Goal: Task Accomplishment & Management: Complete application form

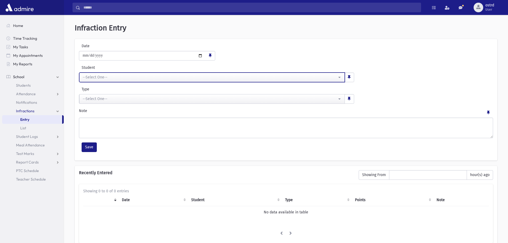
click at [127, 78] on div "--Select One--" at bounding box center [210, 77] width 254 height 6
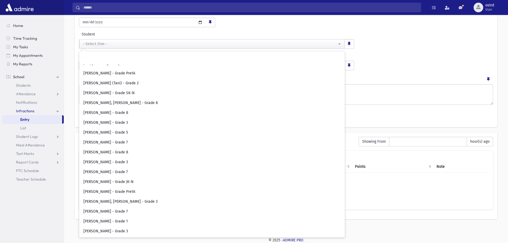
scroll to position [1253, 0]
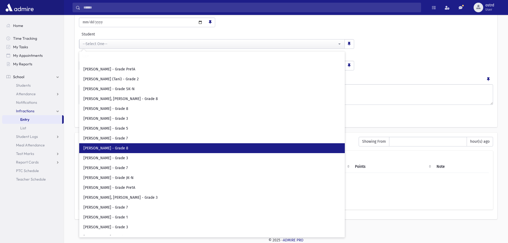
drag, startPoint x: 116, startPoint y: 149, endPoint x: 119, endPoint y: 147, distance: 3.5
click at [118, 148] on span "[PERSON_NAME] - Grade 8" at bounding box center [105, 148] width 45 height 5
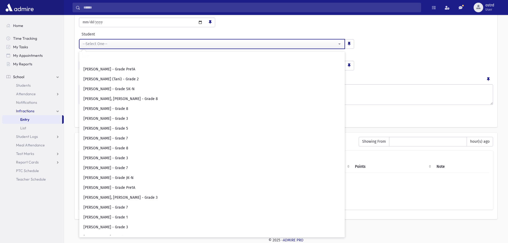
select select "****"
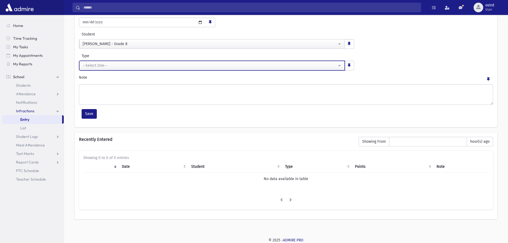
click at [114, 63] on div "--Select One--" at bounding box center [210, 66] width 254 height 6
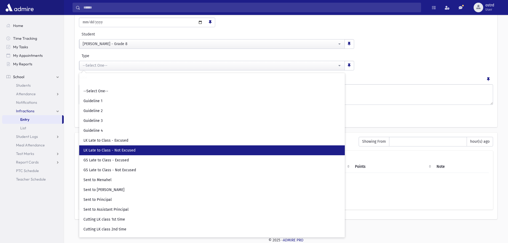
click at [125, 149] on span "LK Late to Class - Not Excused" at bounding box center [109, 150] width 52 height 5
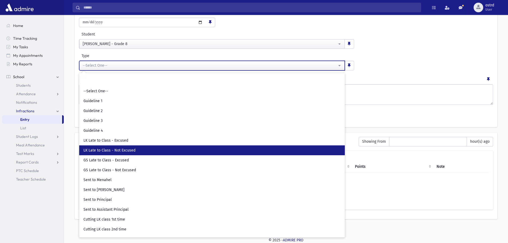
select select "**"
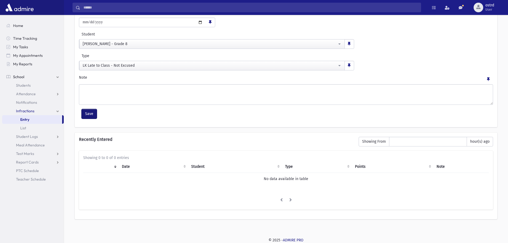
click at [94, 115] on button "Save" at bounding box center [89, 114] width 15 height 10
type input "**********"
select select
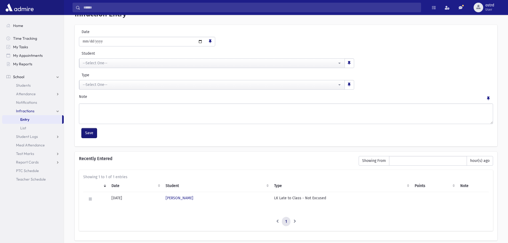
scroll to position [33, 0]
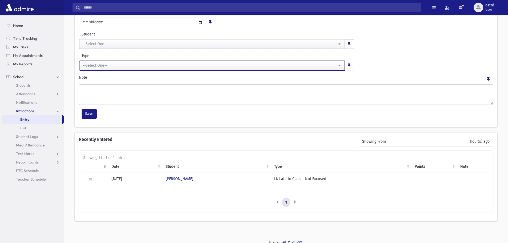
click at [108, 63] on div "--Select One--" at bounding box center [210, 66] width 254 height 6
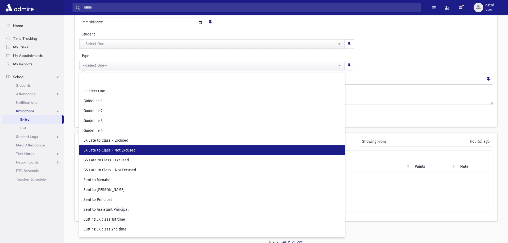
click at [125, 148] on span "LK Late to Class - Not Excused" at bounding box center [109, 150] width 52 height 5
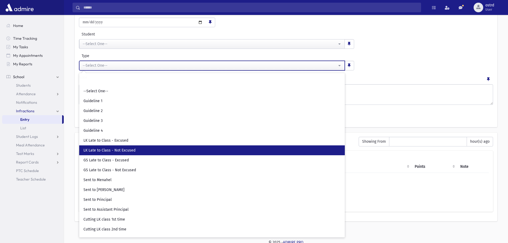
select select "**"
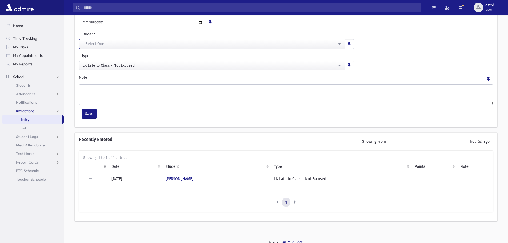
click at [114, 44] on div "--Select One--" at bounding box center [210, 44] width 254 height 6
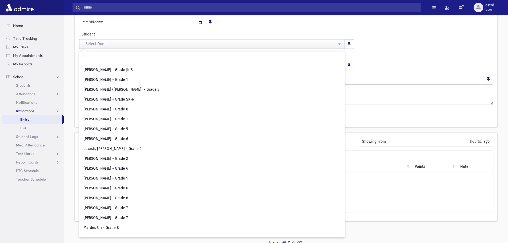
scroll to position [1813, 0]
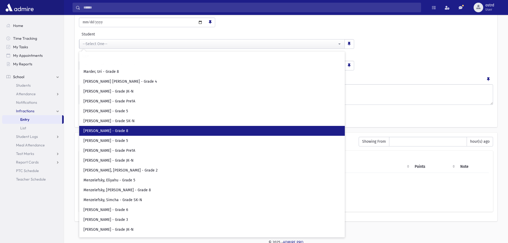
click at [120, 131] on span "[PERSON_NAME] - Grade 8" at bounding box center [105, 130] width 45 height 5
select select "****"
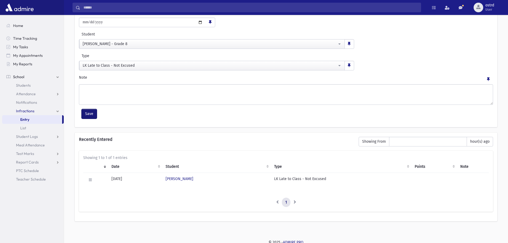
click at [94, 114] on button "Save" at bounding box center [89, 114] width 15 height 10
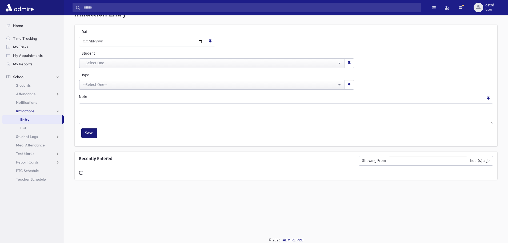
select select
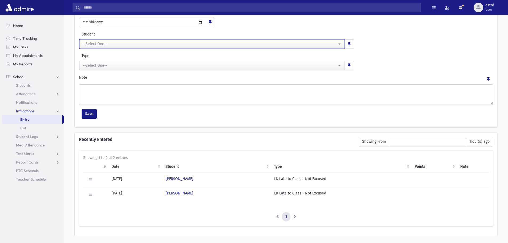
click at [121, 46] on div "--Select One--" at bounding box center [210, 44] width 254 height 6
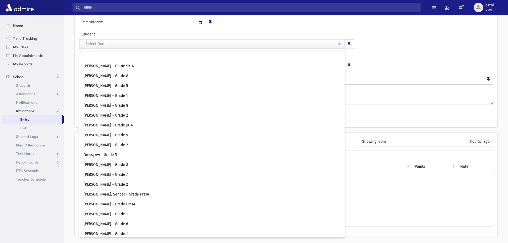
scroll to position [880, 0]
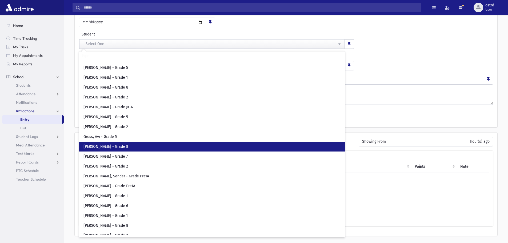
click at [117, 146] on link "Gross, Eli - Grade 8" at bounding box center [211, 147] width 265 height 10
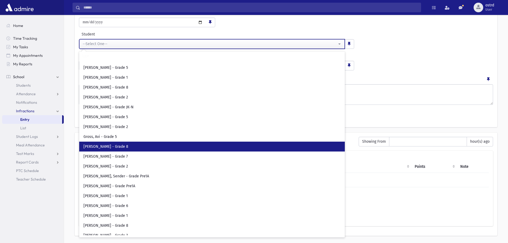
select select "****"
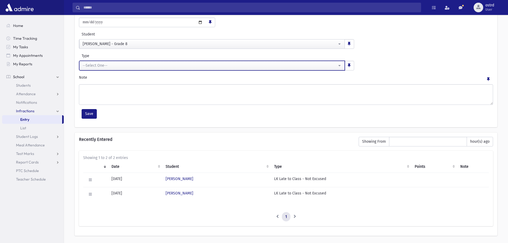
click at [115, 66] on div "--Select One--" at bounding box center [210, 66] width 254 height 6
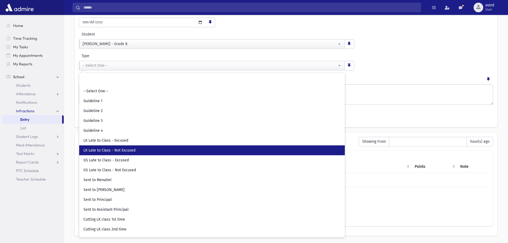
click at [116, 150] on span "LK Late to Class - Not Excused" at bounding box center [109, 150] width 52 height 5
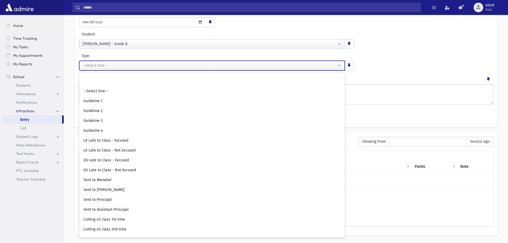
select select "**"
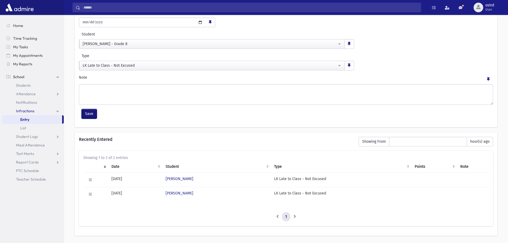
click at [90, 112] on button "Save" at bounding box center [89, 114] width 15 height 10
select select
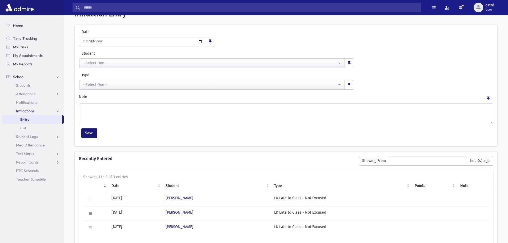
scroll to position [33, 0]
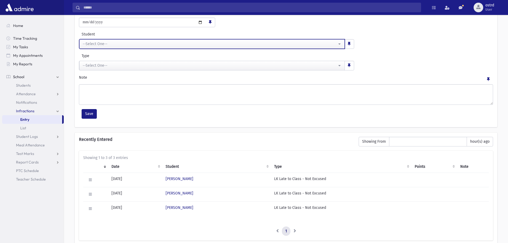
click at [105, 44] on div "--Select One--" at bounding box center [210, 44] width 254 height 6
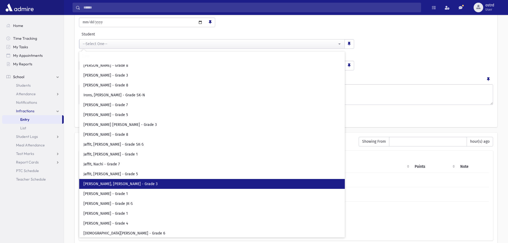
scroll to position [1279, 0]
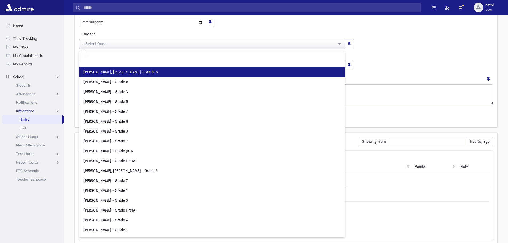
click at [122, 71] on span "Kalles, Akiva Yosef - Grade 8" at bounding box center [120, 72] width 74 height 5
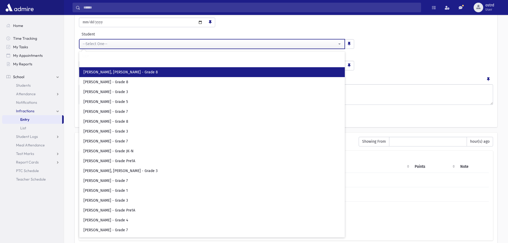
select select "****"
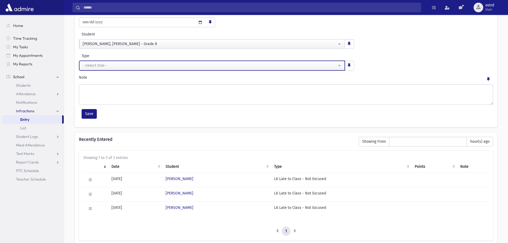
click at [120, 67] on div "--Select One--" at bounding box center [210, 66] width 254 height 6
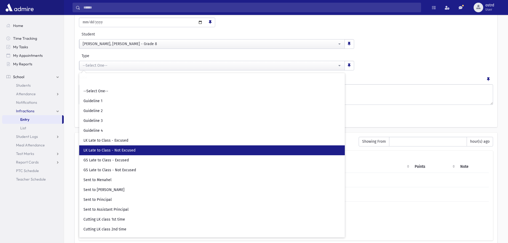
click at [136, 148] on link "LK Late to Class - Not Excused" at bounding box center [211, 150] width 265 height 10
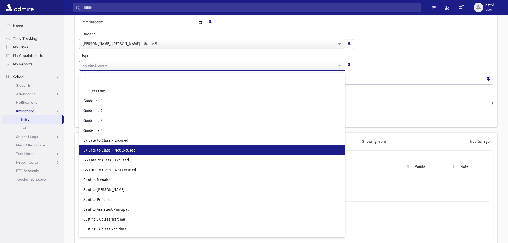
select select "**"
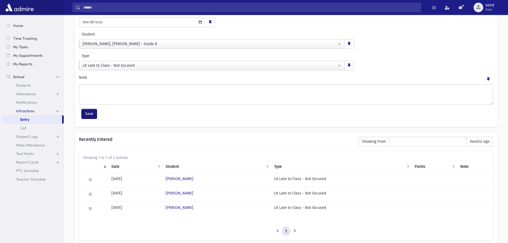
click at [92, 111] on button "Save" at bounding box center [89, 114] width 15 height 10
select select
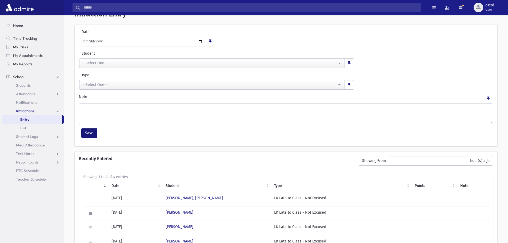
scroll to position [33, 0]
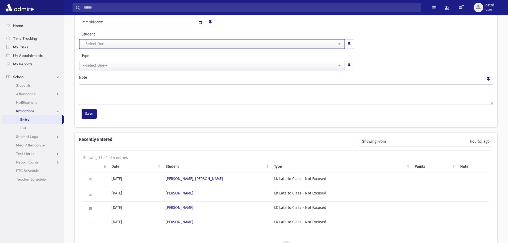
click at [106, 42] on div "--Select One--" at bounding box center [210, 44] width 254 height 6
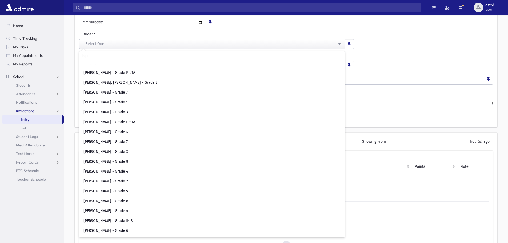
scroll to position [1439, 0]
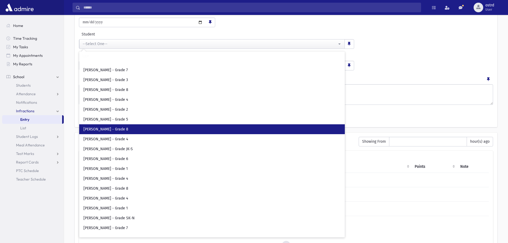
click at [128, 127] on span "Kremenchutsky, Yaakov - Grade 8" at bounding box center [105, 129] width 45 height 5
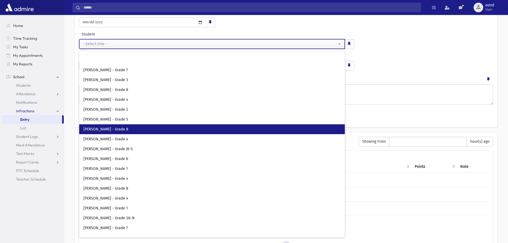
select select "****"
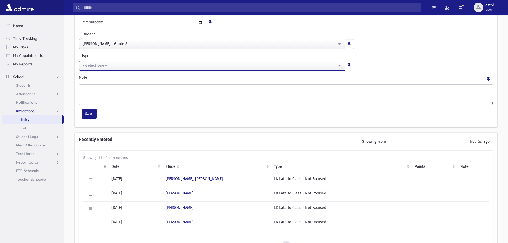
click at [102, 65] on div "--Select One--" at bounding box center [210, 66] width 254 height 6
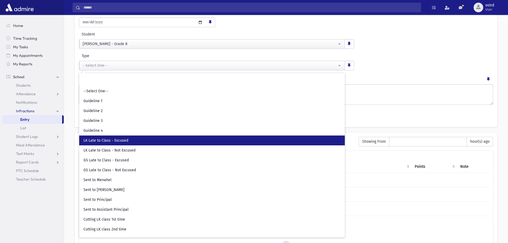
click at [124, 139] on span "LK Late to Class - Excused" at bounding box center [105, 140] width 45 height 5
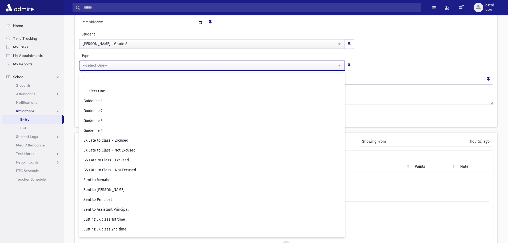
select select "**"
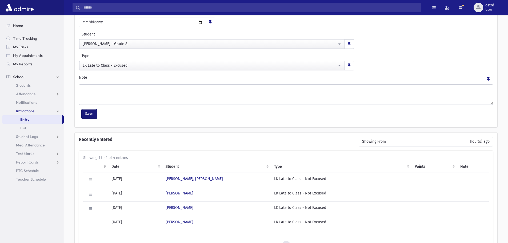
click at [95, 115] on button "Save" at bounding box center [89, 114] width 15 height 10
select select
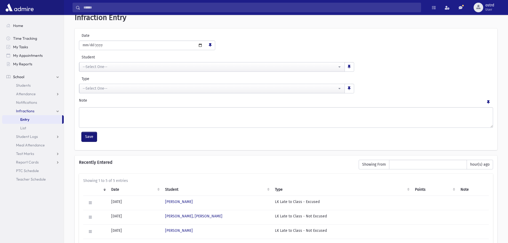
scroll to position [0, 0]
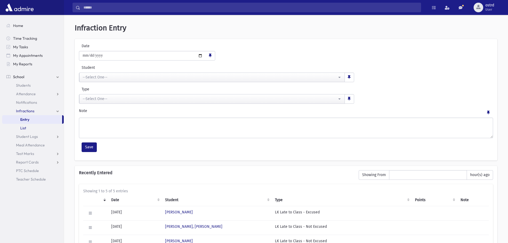
click at [25, 129] on span "List" at bounding box center [23, 128] width 6 height 5
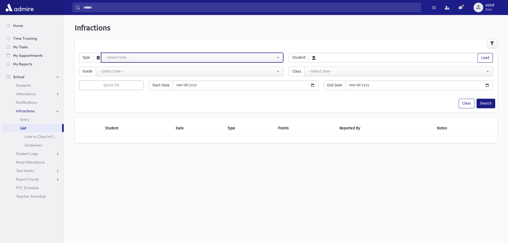
click at [160, 58] on div "--Select One--" at bounding box center [189, 58] width 171 height 6
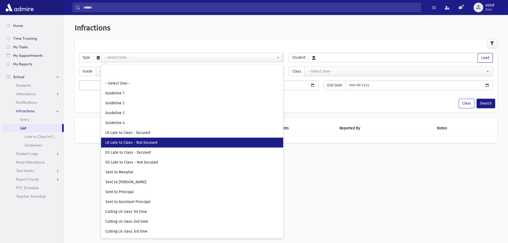
click at [152, 140] on link "LK Late to Class - Not Excused" at bounding box center [192, 143] width 182 height 10
select select "**"
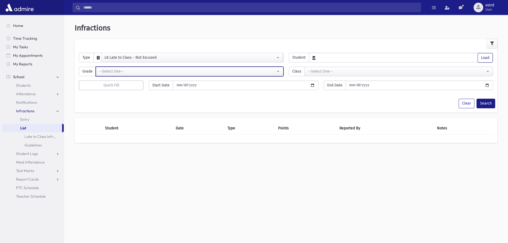
click at [127, 71] on div "--Select One--" at bounding box center [187, 72] width 176 height 6
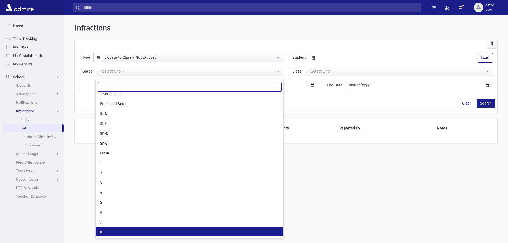
scroll to position [5, 0]
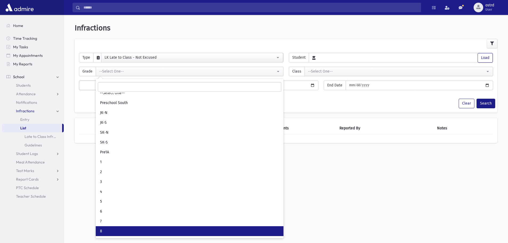
click at [118, 230] on link "8" at bounding box center [190, 231] width 188 height 10
select select "*"
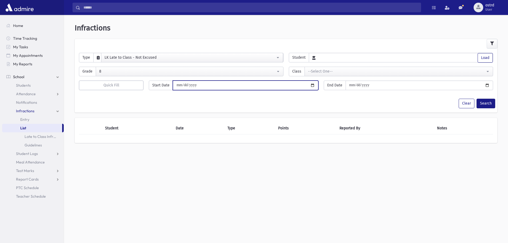
click at [195, 85] on input "date" at bounding box center [245, 85] width 145 height 10
drag, startPoint x: 176, startPoint y: 84, endPoint x: 209, endPoint y: 83, distance: 32.5
click at [209, 83] on input "date" at bounding box center [245, 85] width 145 height 10
click at [186, 85] on input "date" at bounding box center [245, 85] width 145 height 10
type input "**********"
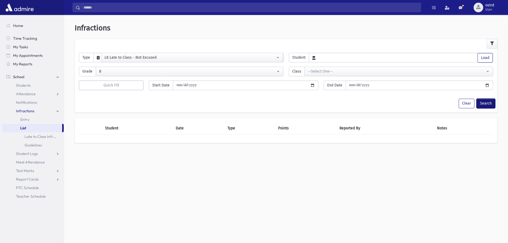
click at [483, 104] on button "Search" at bounding box center [485, 104] width 19 height 10
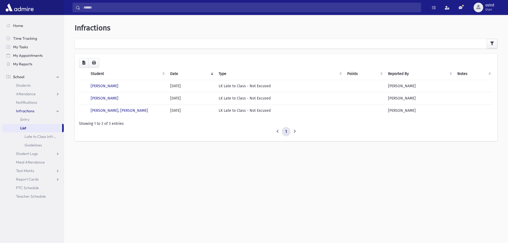
click at [24, 128] on span "List" at bounding box center [23, 128] width 6 height 5
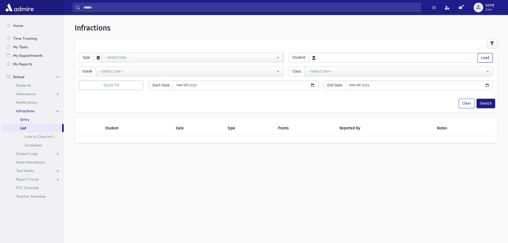
click at [23, 119] on span "Entry" at bounding box center [24, 119] width 9 height 5
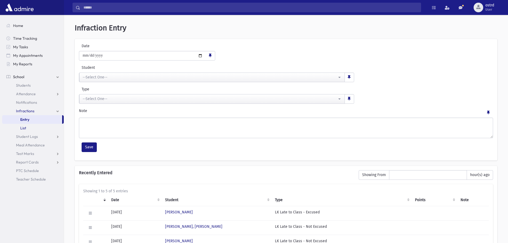
click at [23, 128] on span "List" at bounding box center [23, 128] width 6 height 5
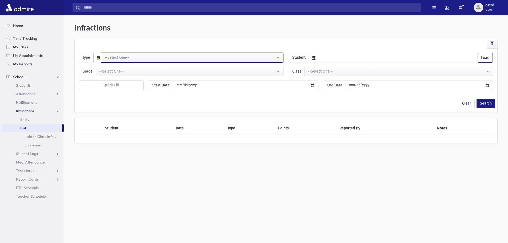
click at [121, 58] on div "--Select One--" at bounding box center [189, 58] width 171 height 6
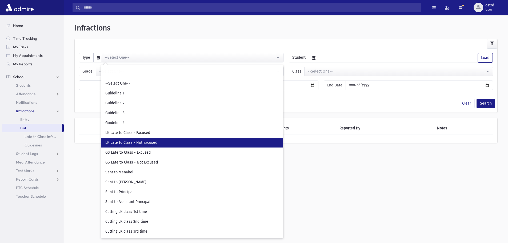
click at [128, 140] on link "LK Late to Class - Not Excused" at bounding box center [192, 143] width 182 height 10
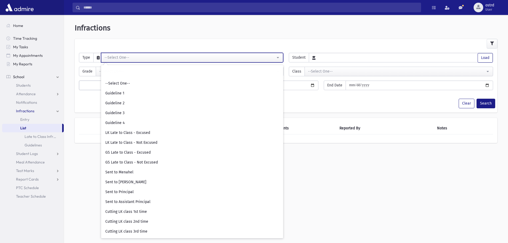
select select "**"
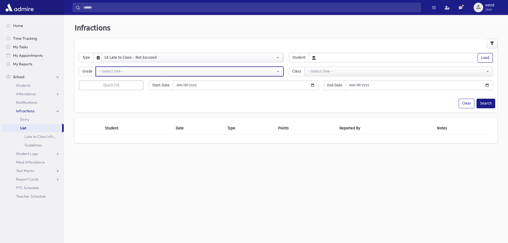
click at [117, 72] on div "--Select One--" at bounding box center [187, 72] width 176 height 6
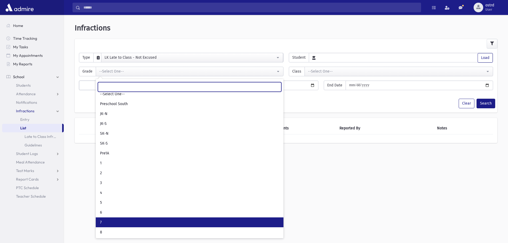
scroll to position [5, 0]
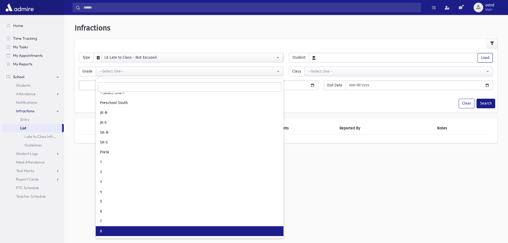
drag, startPoint x: 104, startPoint y: 233, endPoint x: 106, endPoint y: 230, distance: 2.9
click at [106, 233] on link "8" at bounding box center [190, 231] width 188 height 10
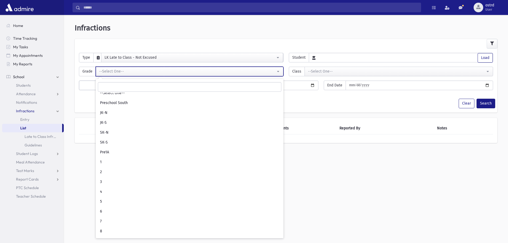
select select "*"
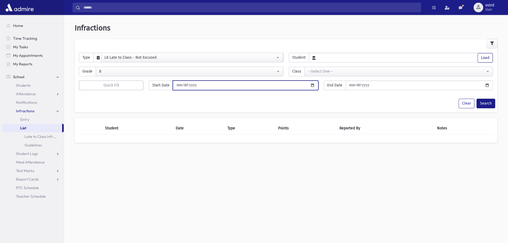
click at [184, 87] on input "date" at bounding box center [245, 85] width 145 height 10
click at [185, 86] on input "date" at bounding box center [245, 85] width 145 height 10
click at [187, 85] on input "date" at bounding box center [245, 85] width 145 height 10
type input "**********"
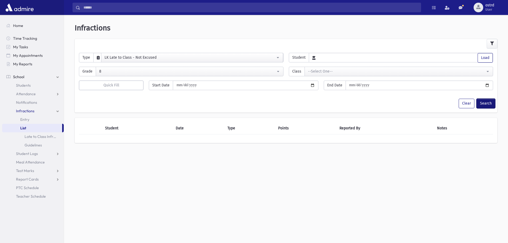
click at [483, 103] on button "Search" at bounding box center [485, 104] width 19 height 10
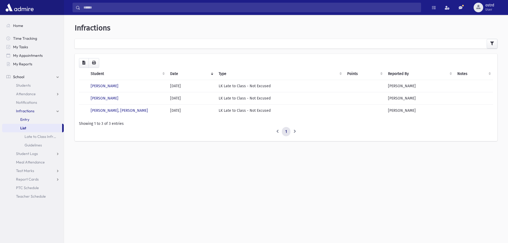
click at [27, 119] on span "Entry" at bounding box center [24, 119] width 9 height 5
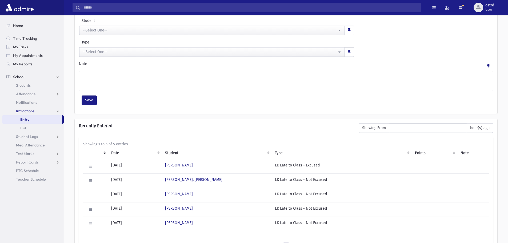
scroll to position [53, 0]
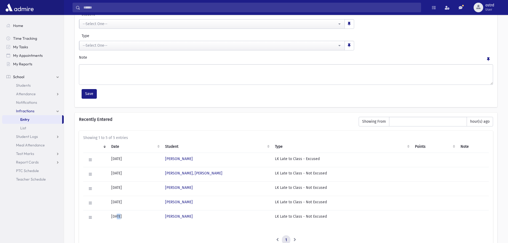
drag, startPoint x: 117, startPoint y: 215, endPoint x: 120, endPoint y: 216, distance: 2.7
click at [120, 216] on td "[DATE]" at bounding box center [135, 217] width 54 height 14
click at [91, 216] on icon at bounding box center [90, 217] width 3 height 3
click at [97, 196] on span "Edit" at bounding box center [96, 196] width 11 height 5
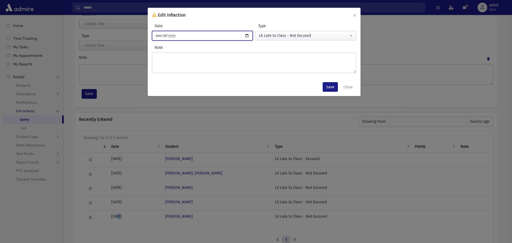
click at [173, 35] on input "**********" at bounding box center [202, 36] width 101 height 10
type input "**********"
click at [326, 85] on button "Save" at bounding box center [330, 87] width 15 height 10
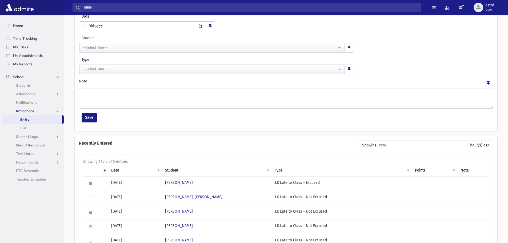
scroll to position [0, 0]
